Goal: Transaction & Acquisition: Purchase product/service

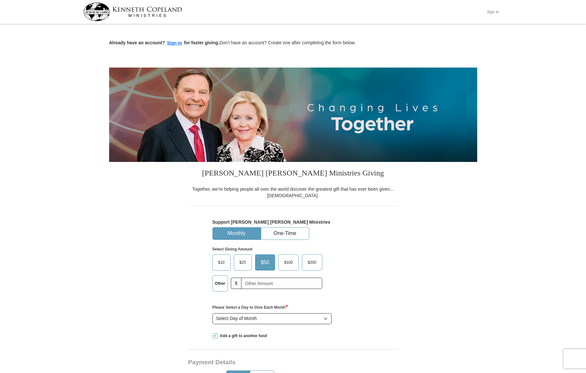
click at [494, 12] on button "Sign In" at bounding box center [492, 12] width 19 height 10
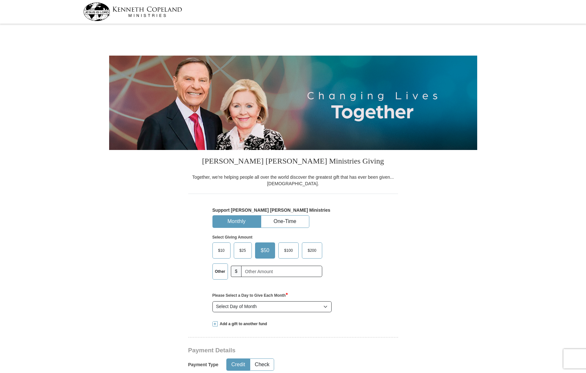
select select "NC"
click at [300, 219] on button "One-Time" at bounding box center [285, 221] width 48 height 12
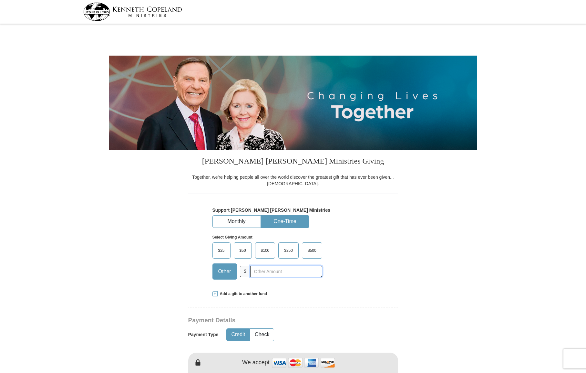
click at [258, 271] on input "text" at bounding box center [286, 270] width 72 height 11
type input "700.00"
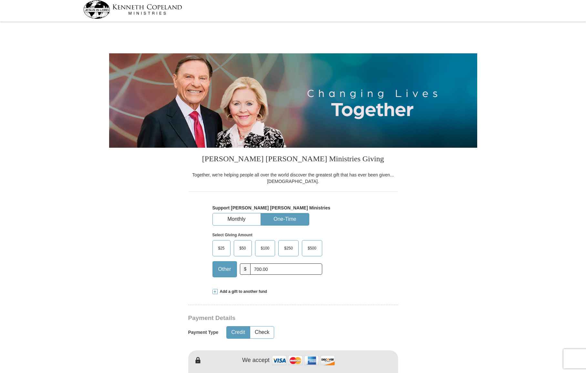
click at [117, 286] on form "[PERSON_NAME] [PERSON_NAME] Ministries Giving Together, we're helping people al…" at bounding box center [293, 374] width 368 height 700
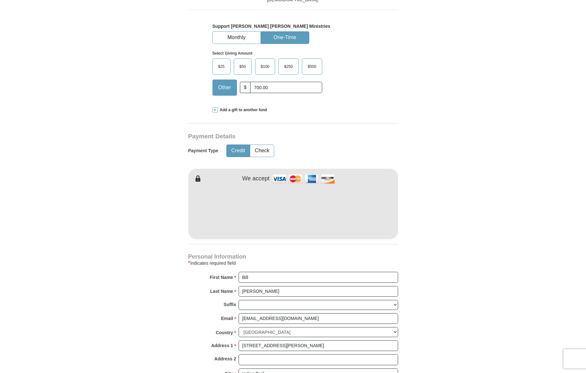
scroll to position [182, 0]
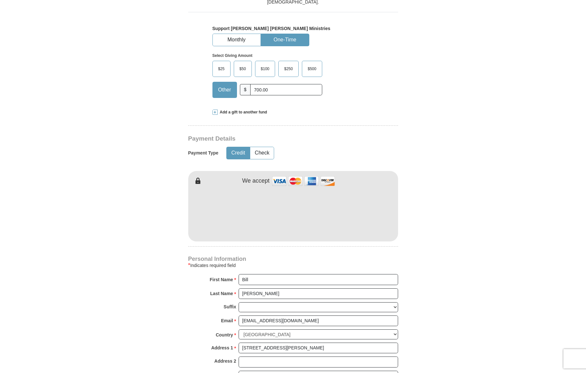
click at [133, 280] on form "[PERSON_NAME] [PERSON_NAME] Ministries Giving Together, we're helping people al…" at bounding box center [293, 194] width 368 height 700
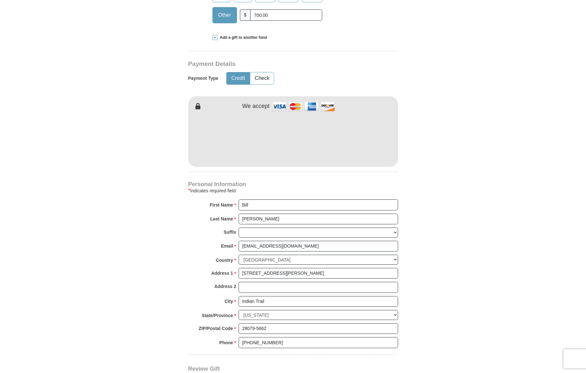
scroll to position [255, 0]
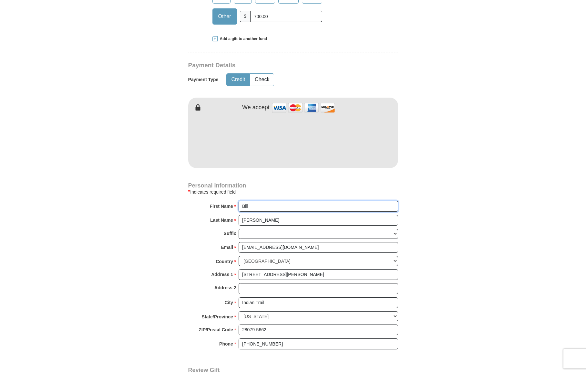
drag, startPoint x: 236, startPoint y: 207, endPoint x: 219, endPoint y: 206, distance: 17.5
click at [239, 206] on input "Bill" at bounding box center [319, 206] width 160 height 11
click at [129, 266] on form "[PERSON_NAME] [PERSON_NAME] Ministries Giving Together, we're helping people al…" at bounding box center [293, 121] width 368 height 700
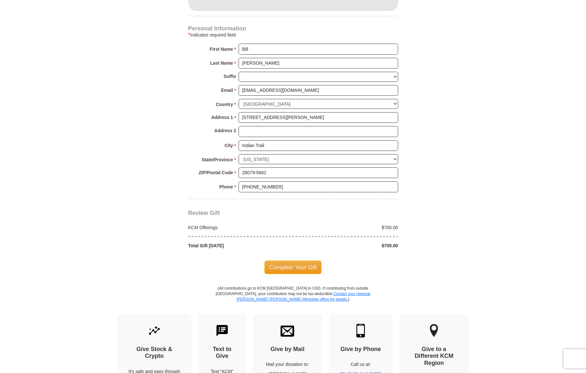
scroll to position [414, 0]
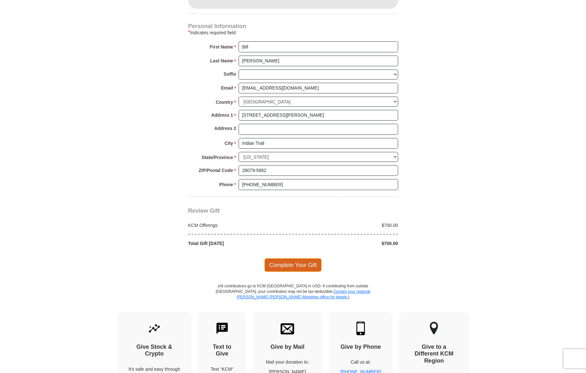
click at [272, 263] on span "Complete Your Gift" at bounding box center [293, 265] width 57 height 14
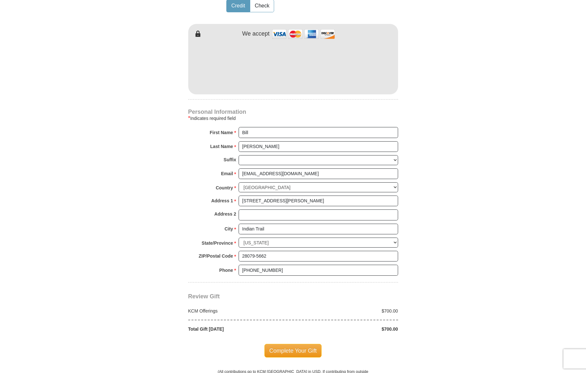
scroll to position [353, 0]
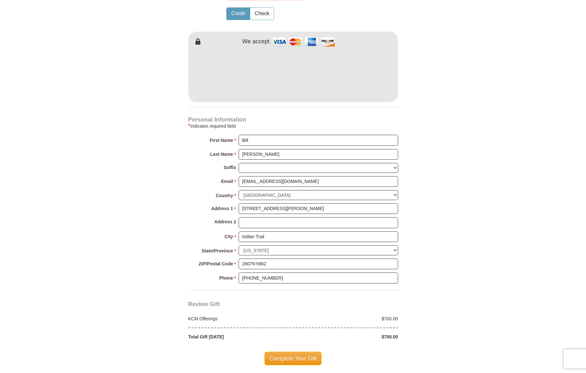
click at [145, 136] on form "[PERSON_NAME] [PERSON_NAME] Ministries Giving Together, we're helping people al…" at bounding box center [293, 39] width 368 height 732
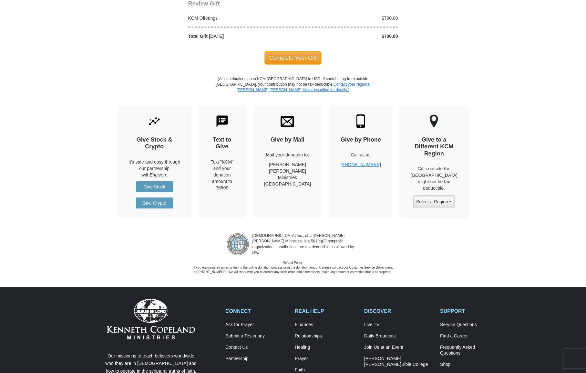
scroll to position [652, 0]
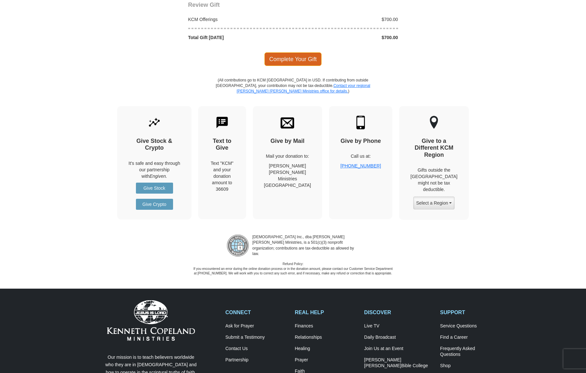
click at [295, 54] on span "Complete Your Gift" at bounding box center [293, 59] width 57 height 14
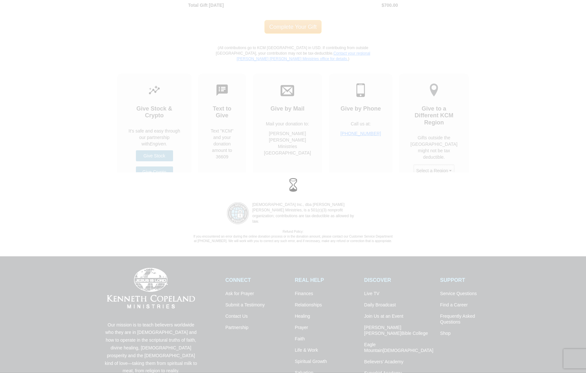
scroll to position [620, 0]
